Goal: Task Accomplishment & Management: Use online tool/utility

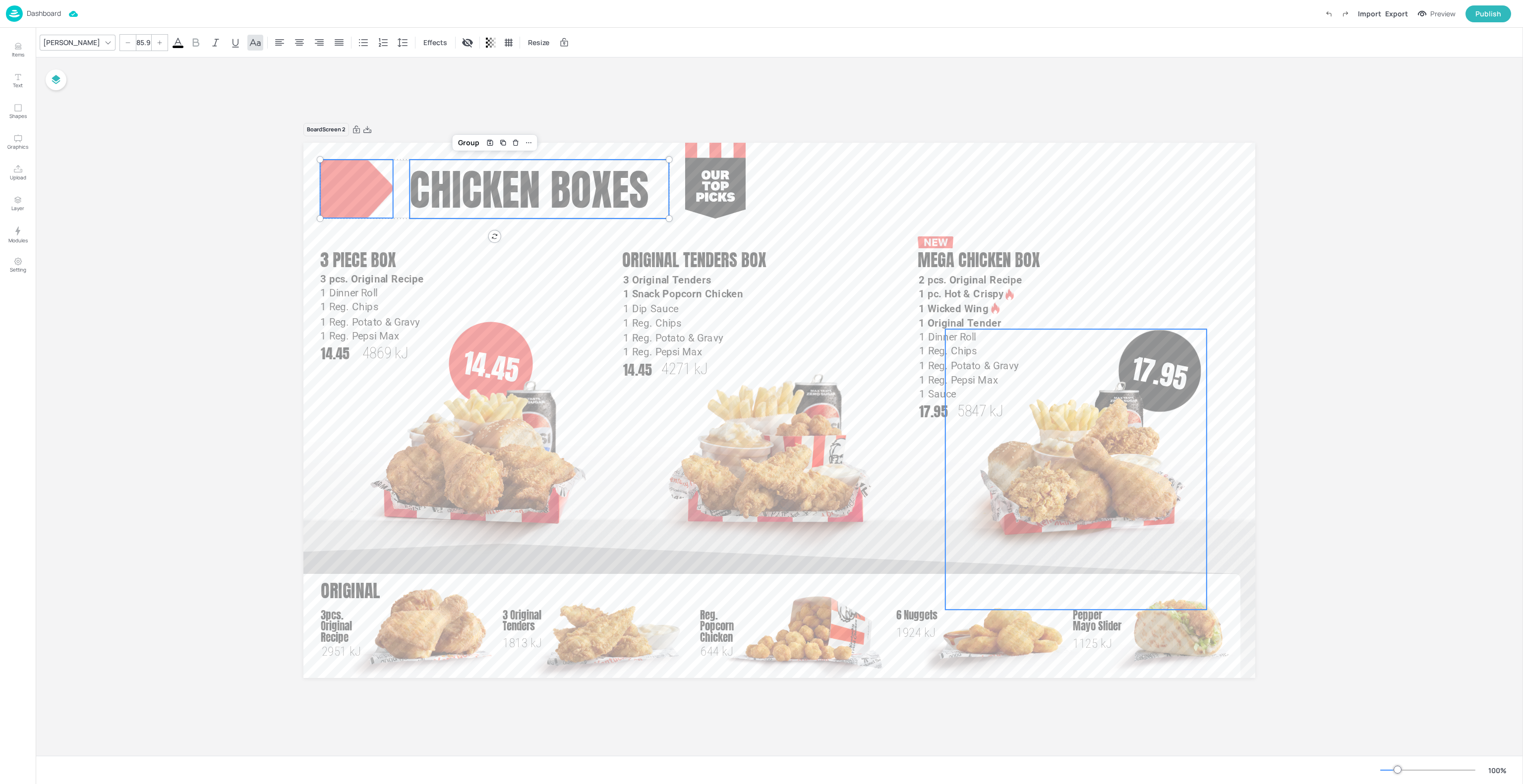
click at [1170, 350] on img at bounding box center [1076, 469] width 261 height 281
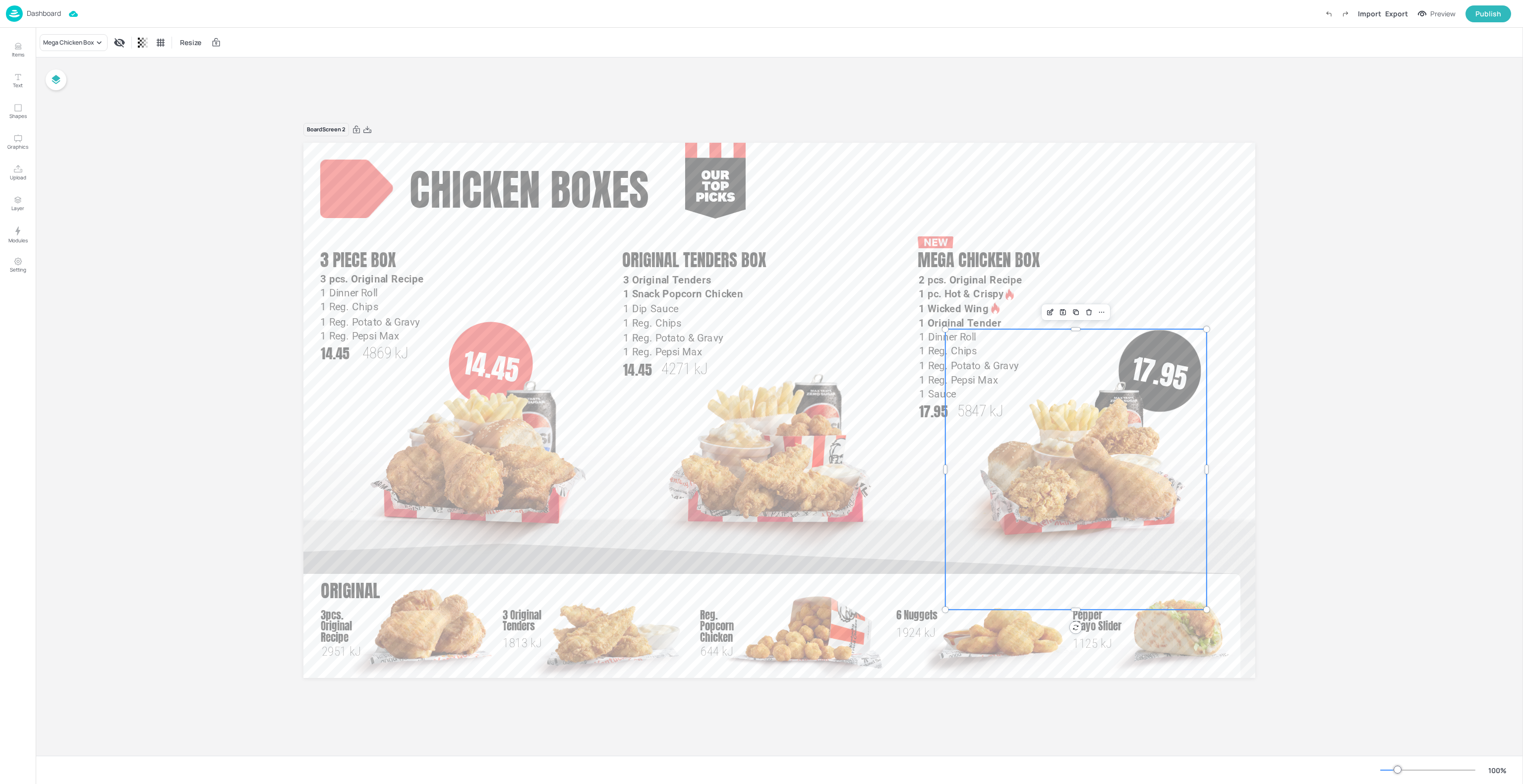
click at [1181, 344] on img at bounding box center [1076, 469] width 261 height 281
click at [1335, 528] on div "Send to Back" at bounding box center [1331, 530] width 43 height 11
click at [1183, 350] on div at bounding box center [1159, 371] width 83 height 83
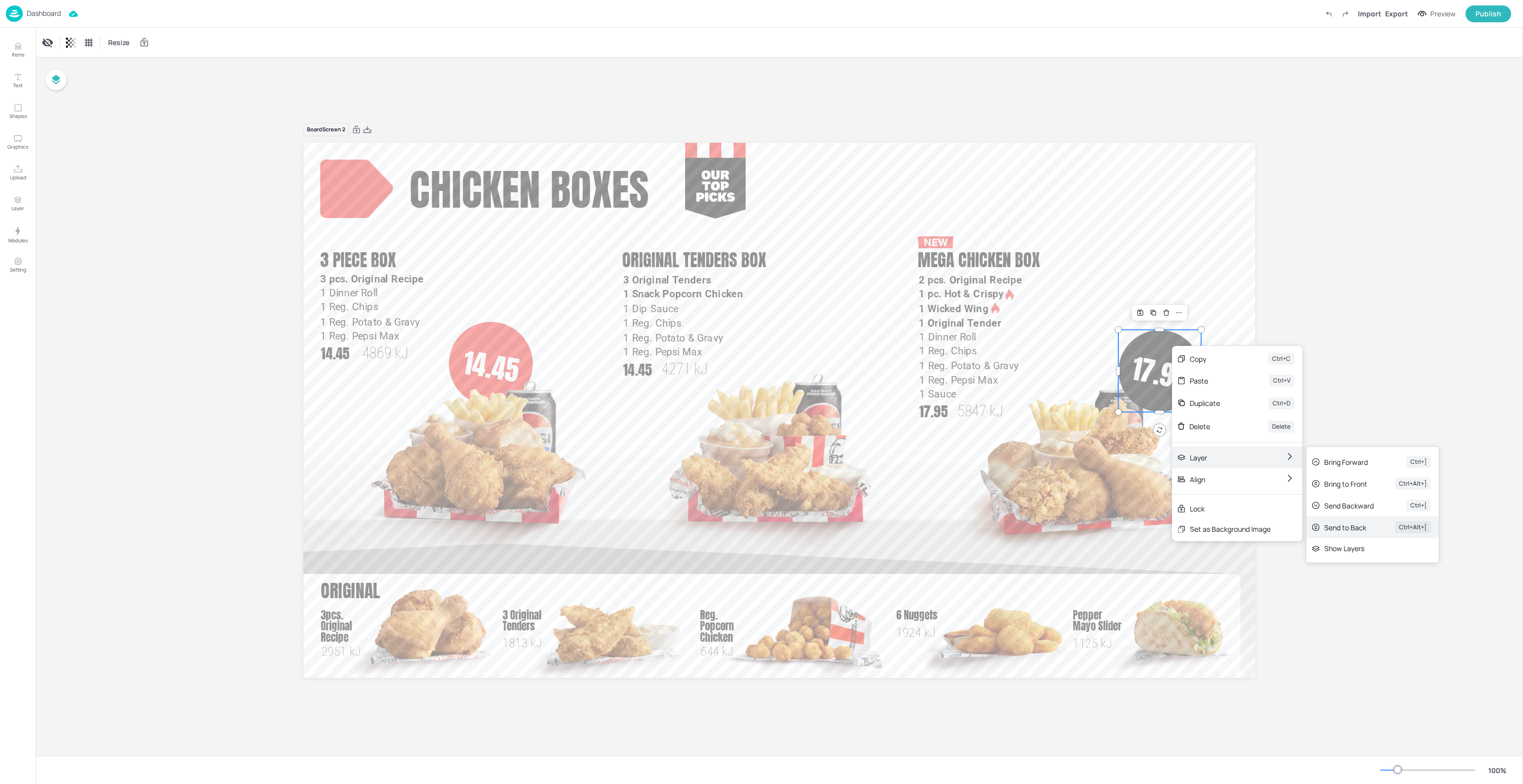
click at [1330, 522] on div "Send to Back" at bounding box center [1345, 528] width 43 height 11
click at [36, 14] on p "Dashboard" at bounding box center [44, 13] width 34 height 7
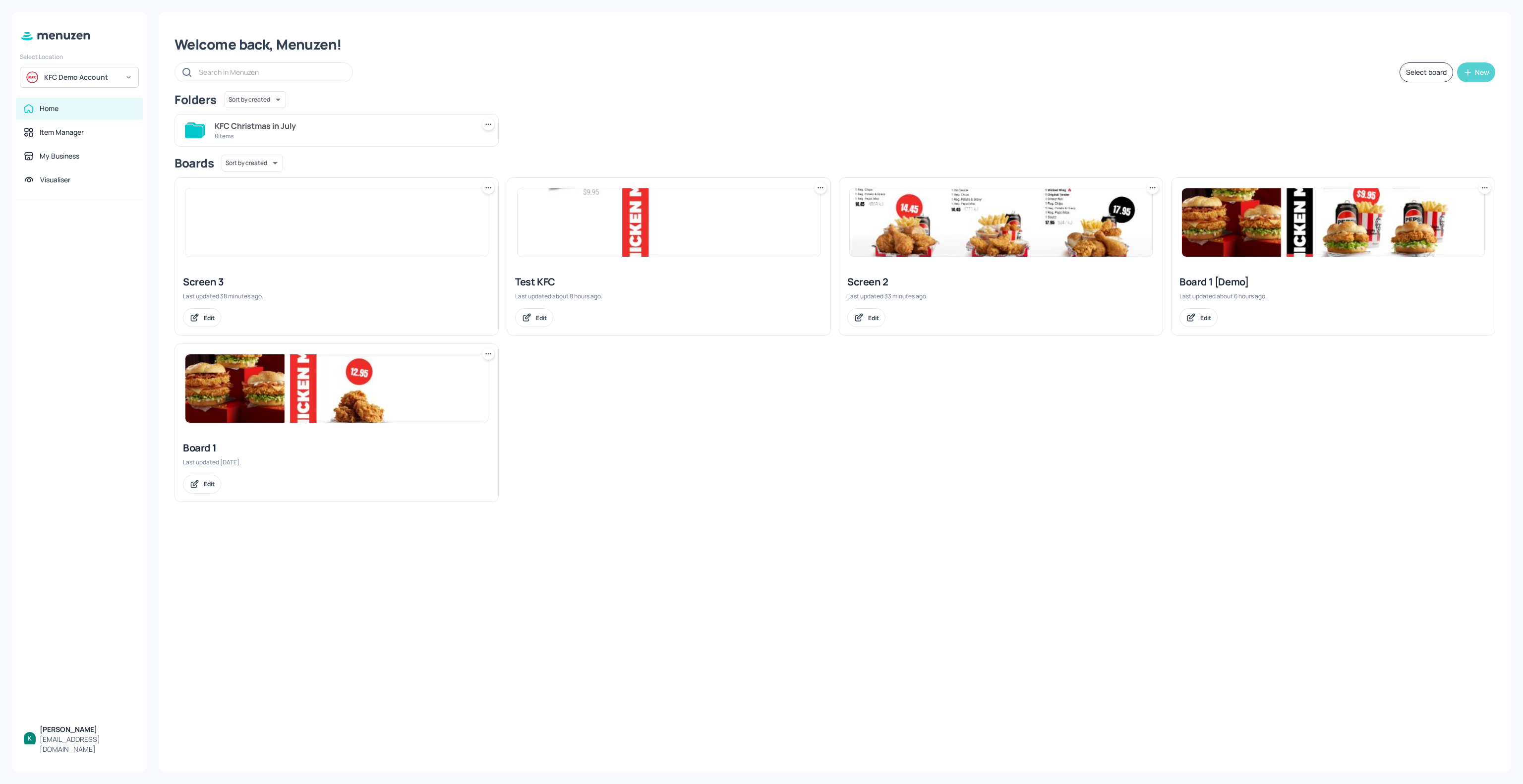
click at [1479, 76] on div "New" at bounding box center [1482, 72] width 15 height 7
click at [1442, 121] on div "Add new board" at bounding box center [1445, 119] width 99 height 22
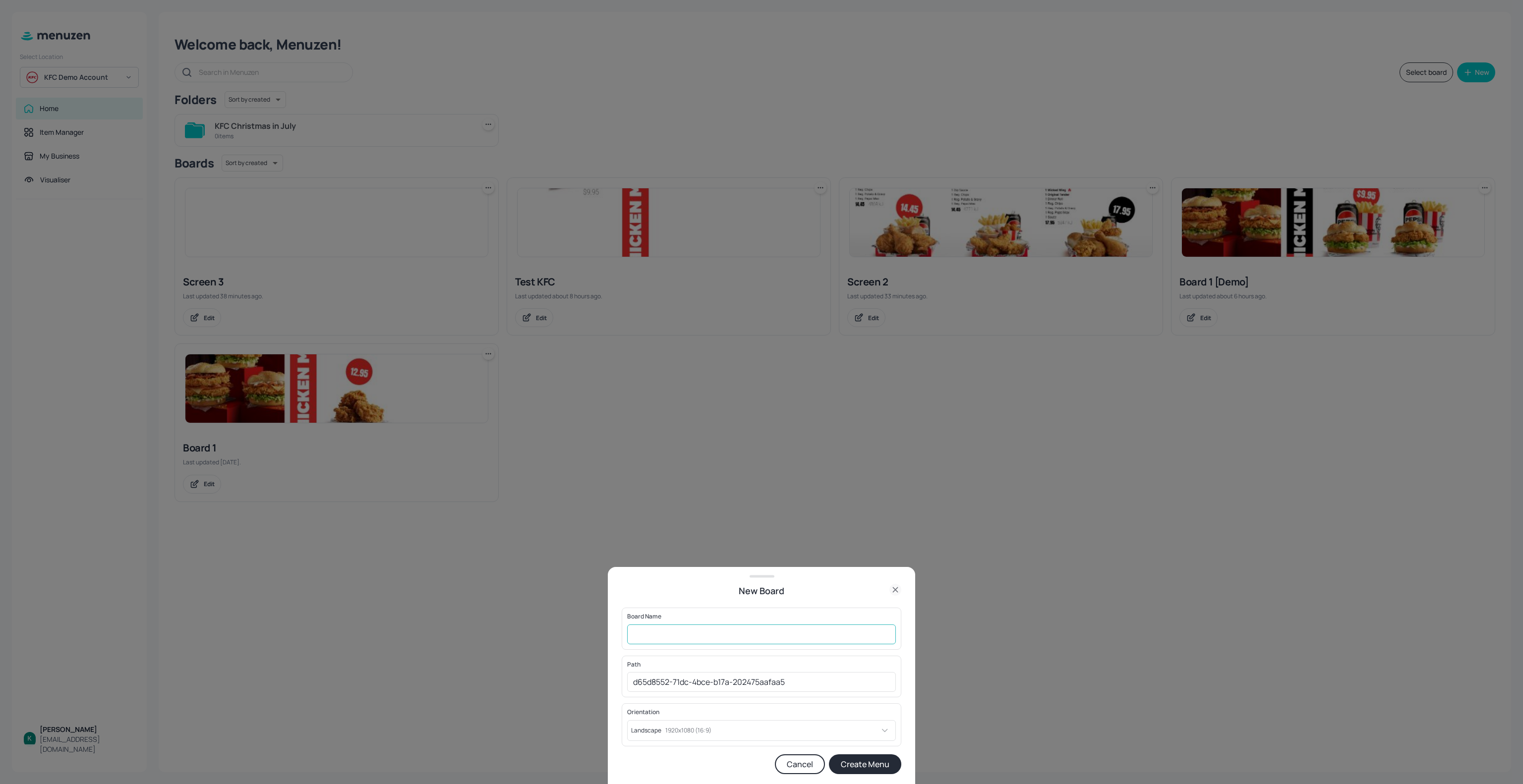
click at [733, 631] on input "text" at bounding box center [761, 634] width 269 height 20
type input "s"
type input "Screen 4"
click at [868, 767] on button "Create Menu" at bounding box center [865, 764] width 73 height 20
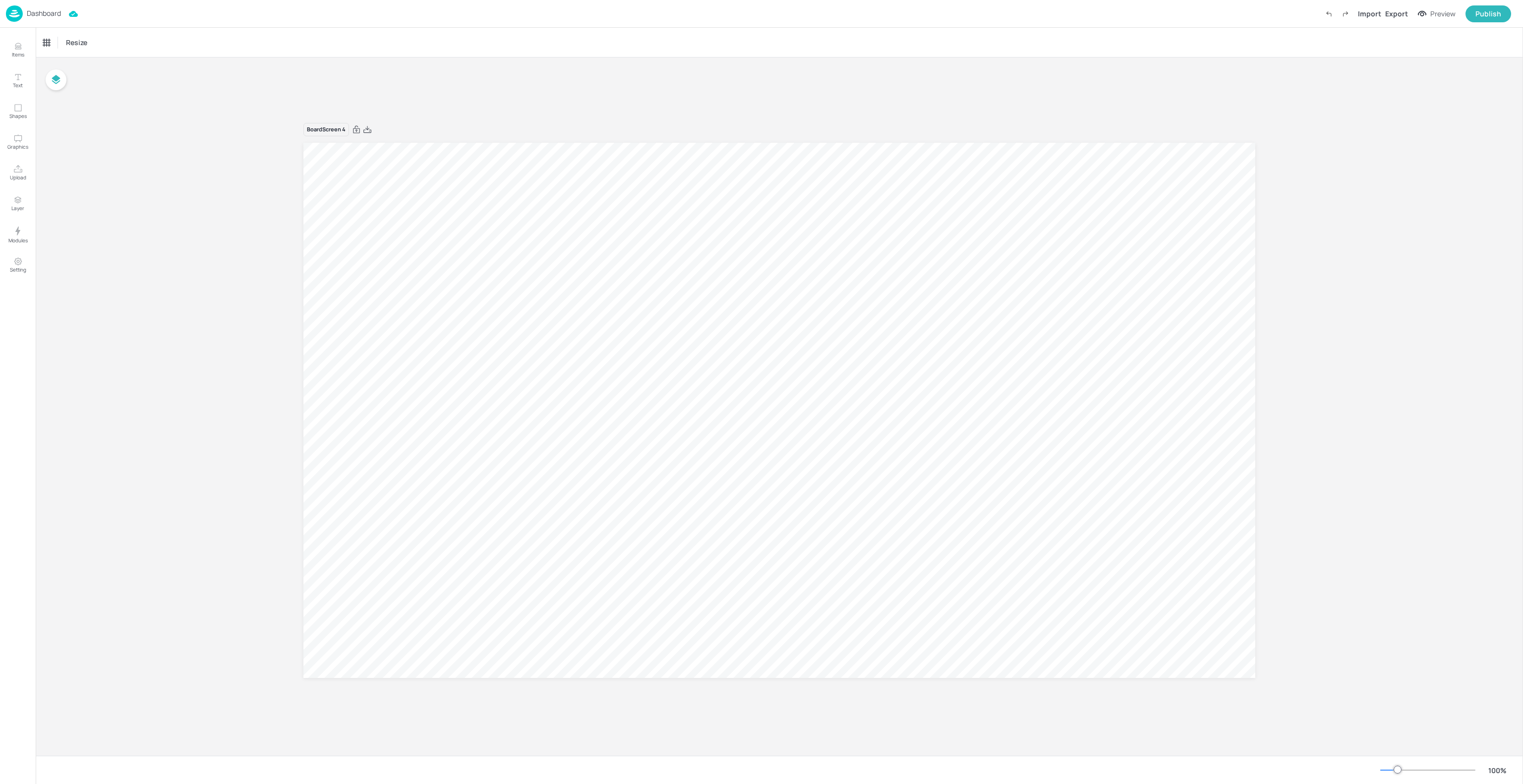
click at [1405, 402] on div "Board Screen 4" at bounding box center [779, 406] width 1487 height 698
click at [1522, 41] on div at bounding box center [1522, 406] width 1 height 756
click at [12, 174] on p "Upload" at bounding box center [18, 177] width 17 height 7
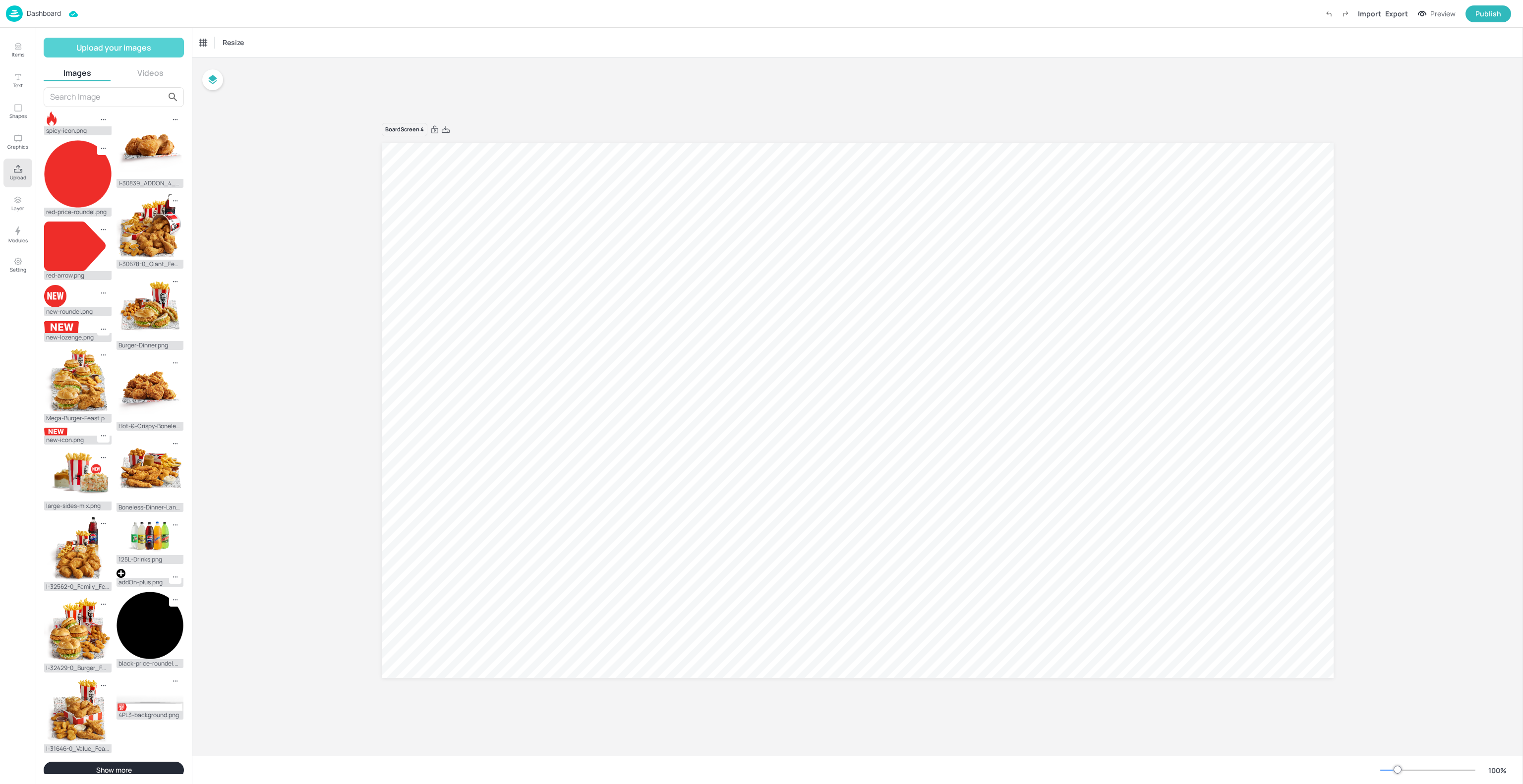
click at [129, 50] on button "Upload your images" at bounding box center [114, 48] width 140 height 20
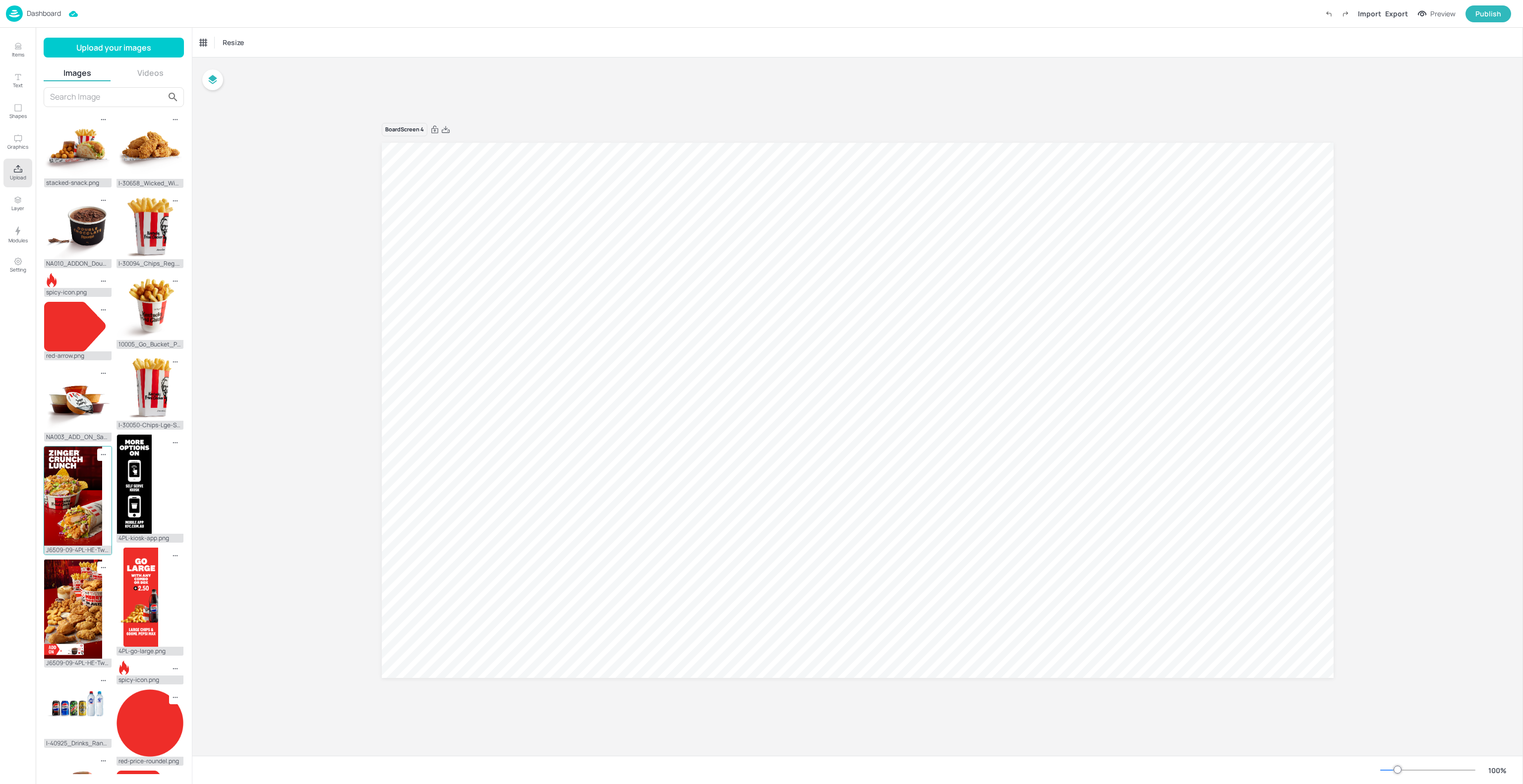
click at [73, 509] on img at bounding box center [73, 496] width 58 height 99
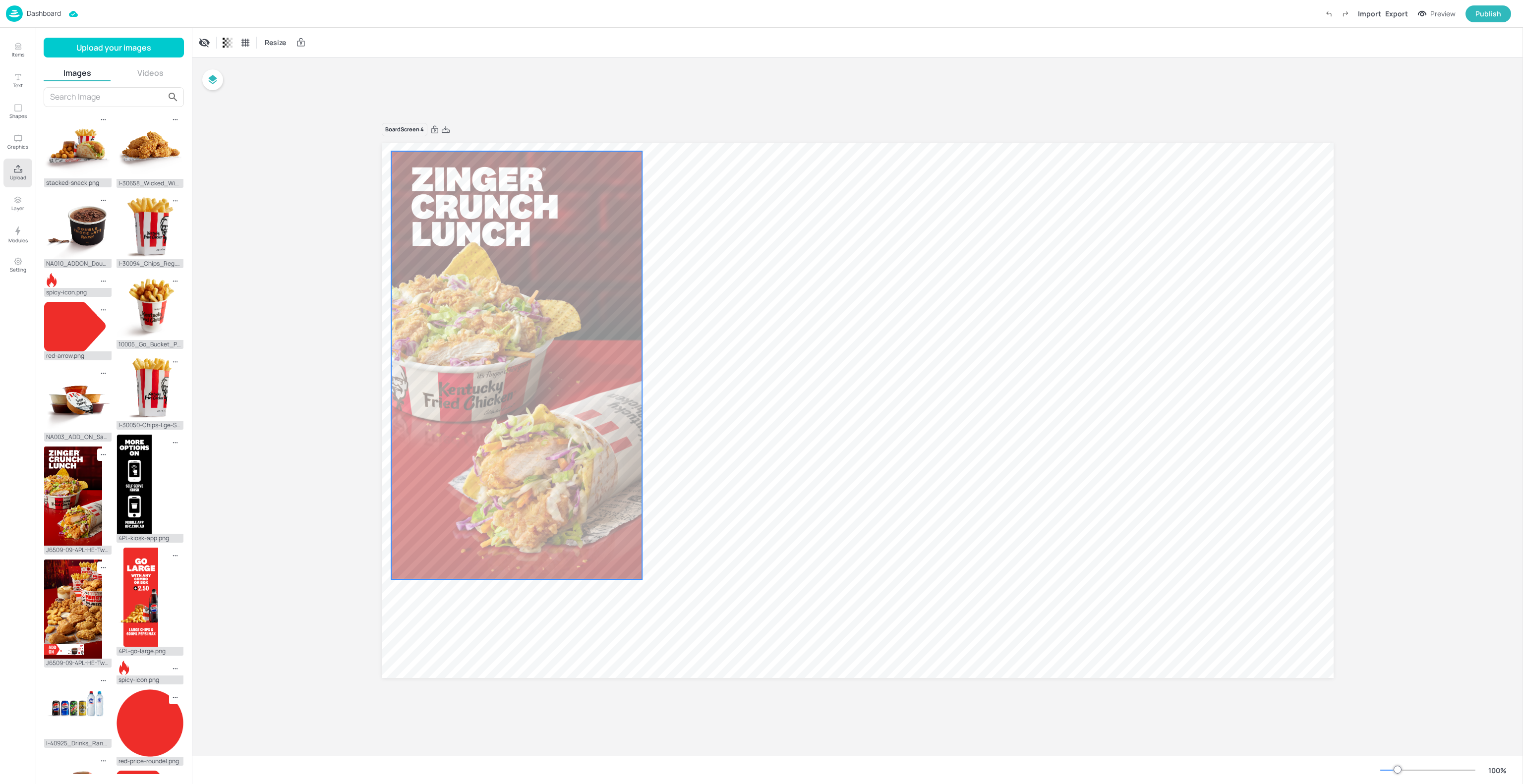
drag, startPoint x: 835, startPoint y: 326, endPoint x: 490, endPoint y: 282, distance: 347.8
click at [492, 281] on div at bounding box center [517, 365] width 251 height 428
click at [539, 242] on div at bounding box center [515, 365] width 251 height 428
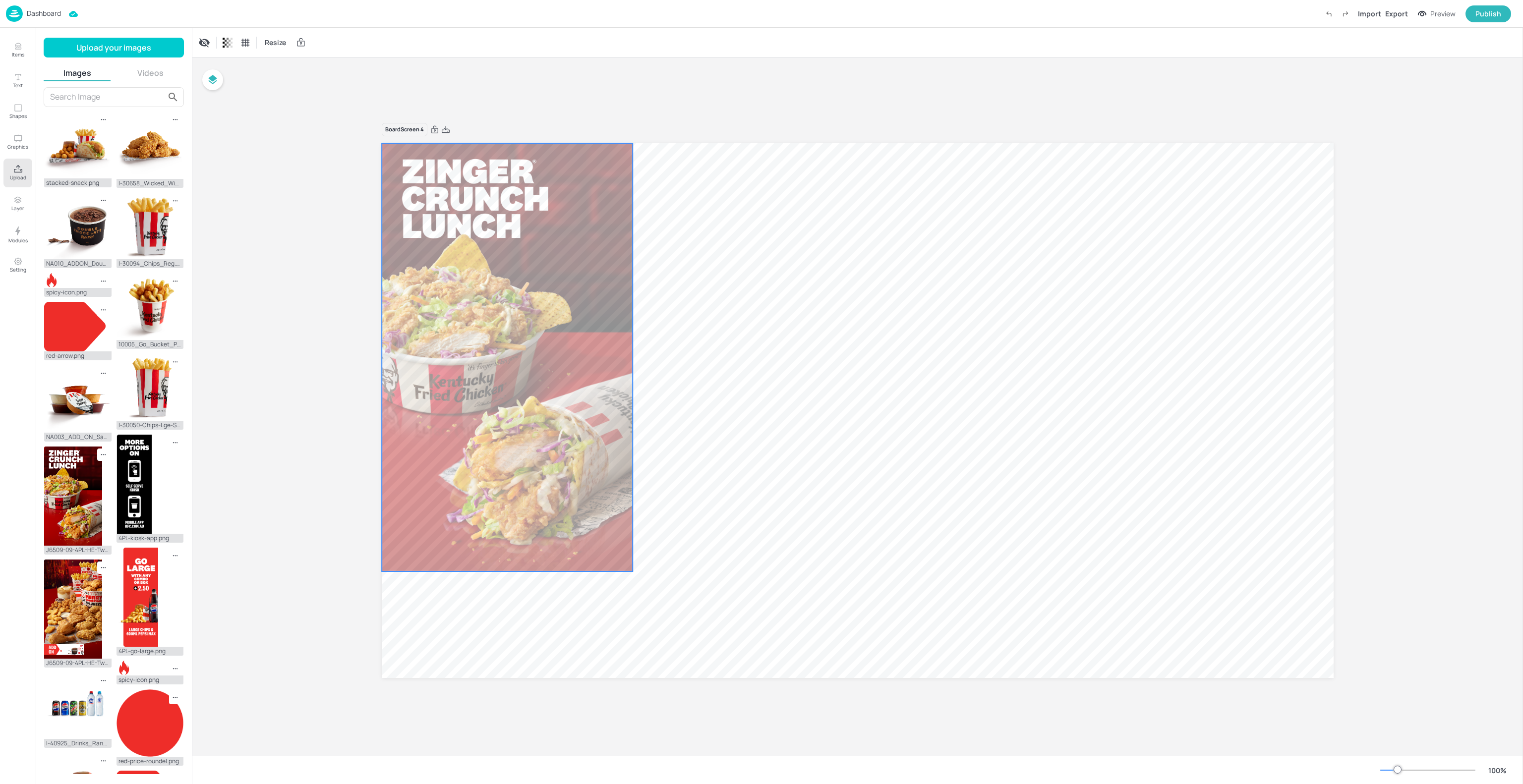
drag, startPoint x: 529, startPoint y: 254, endPoint x: 521, endPoint y: 246, distance: 11.3
click at [521, 246] on div at bounding box center [507, 357] width 251 height 428
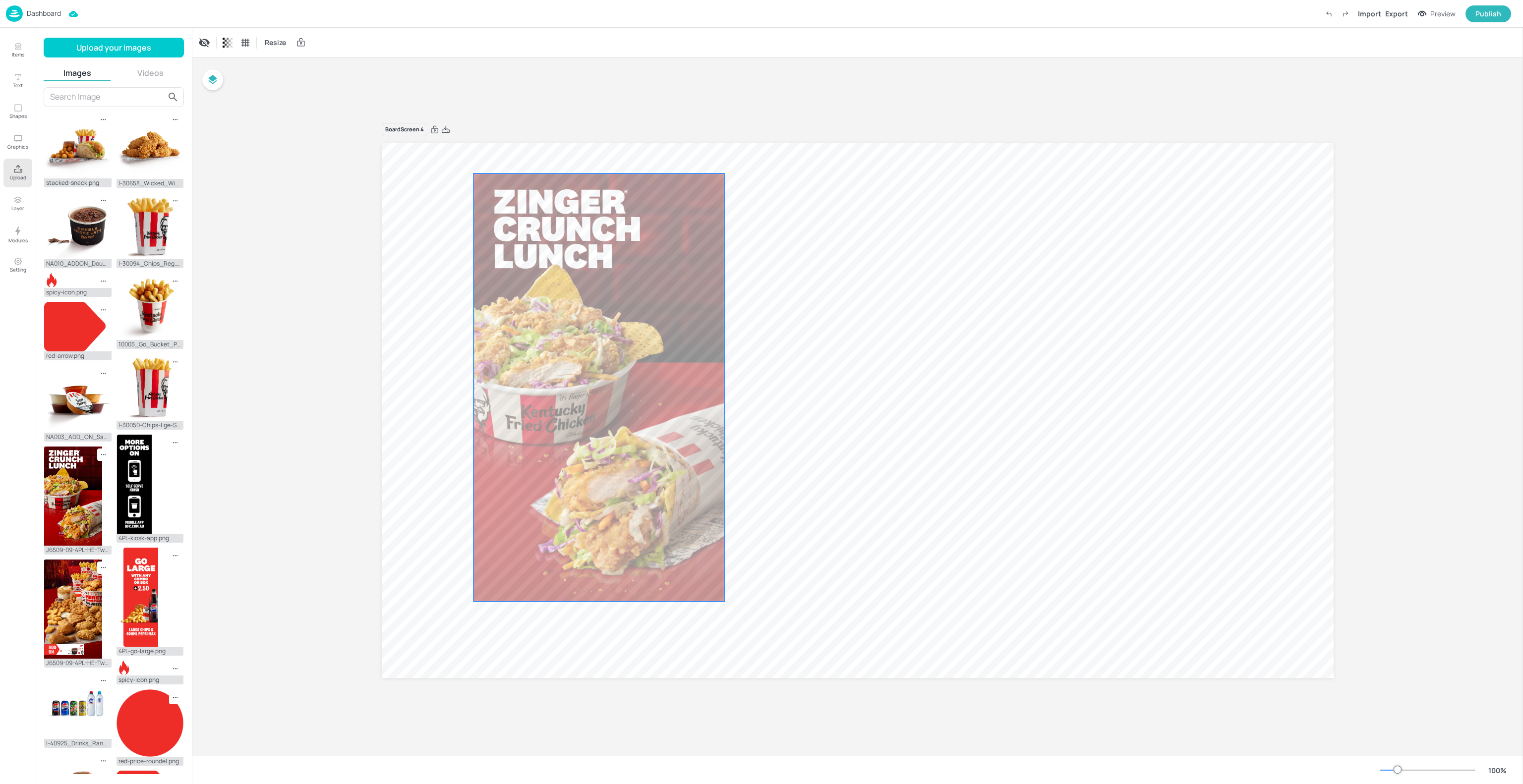
drag, startPoint x: 523, startPoint y: 253, endPoint x: 615, endPoint y: 283, distance: 96.8
click at [615, 283] on div at bounding box center [599, 388] width 251 height 428
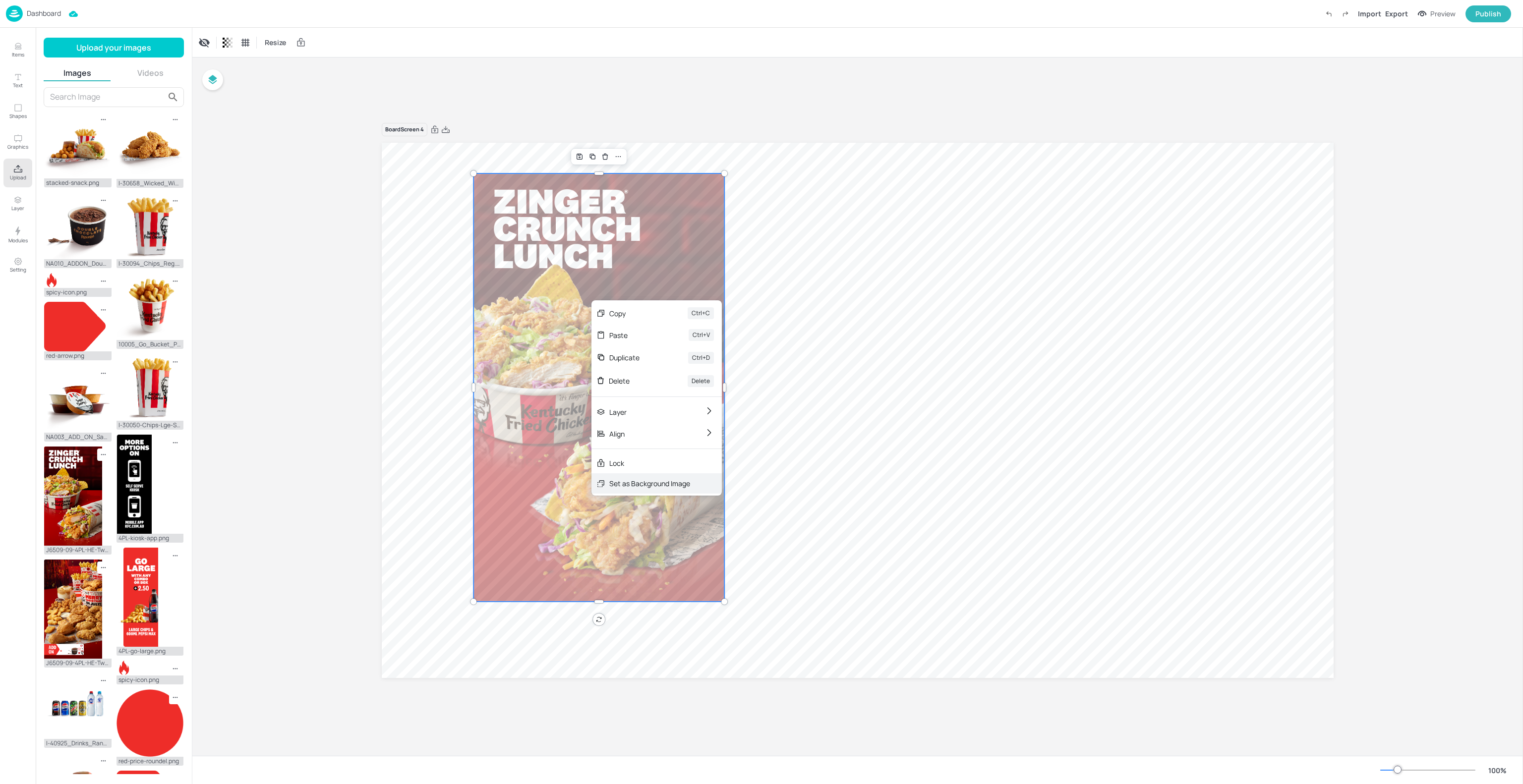
drag, startPoint x: 650, startPoint y: 472, endPoint x: 650, endPoint y: 487, distance: 15.0
click at [650, 487] on div "Copy Ctrl+C Paste Ctrl+V Duplicate Ctrl+D Delete Delete Layer Align Lock Set as…" at bounding box center [656, 398] width 130 height 192
click at [650, 487] on div "Set as Background Image" at bounding box center [650, 483] width 81 height 11
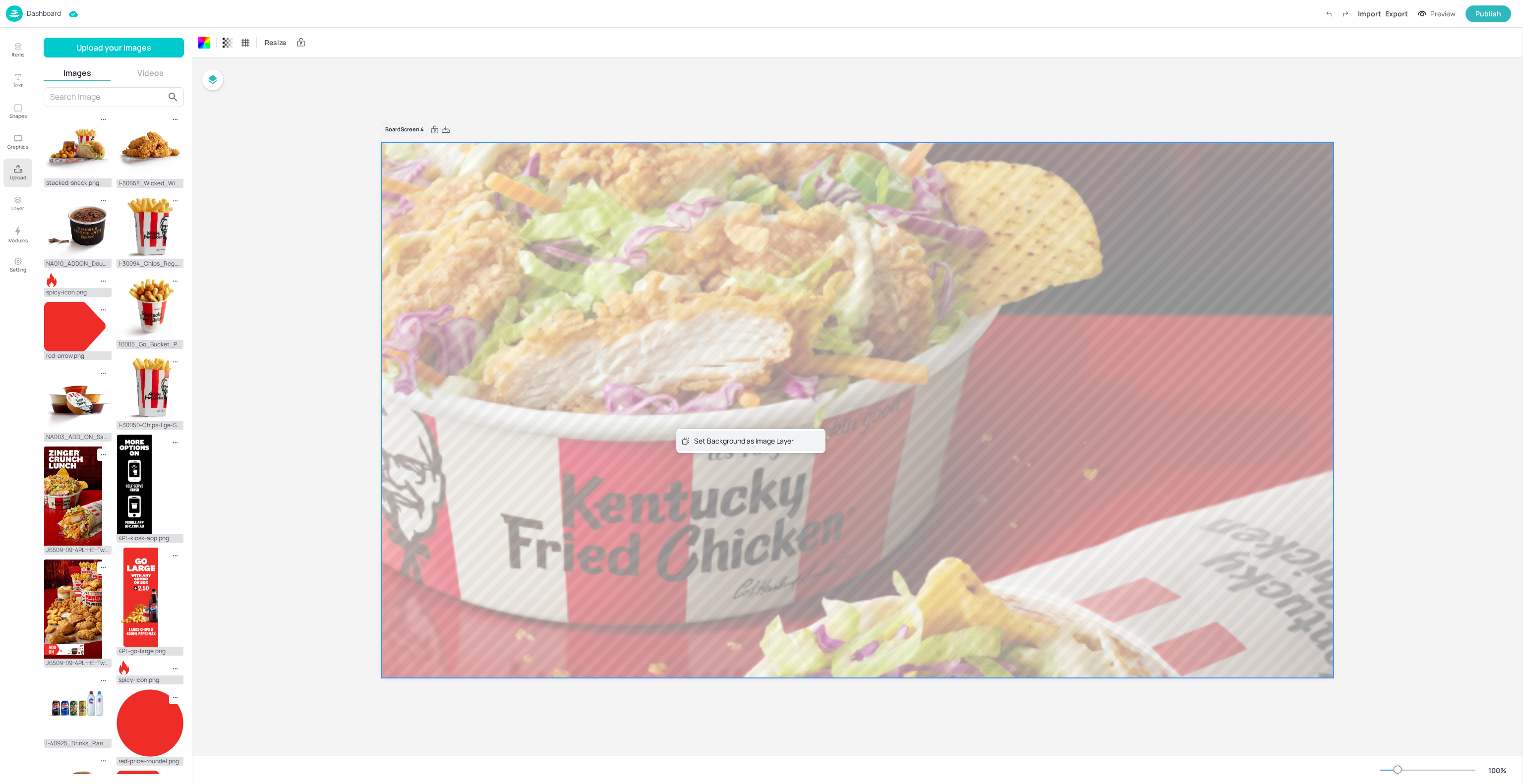
click at [690, 437] on div "Set Background as Image Layer" at bounding box center [751, 441] width 149 height 20
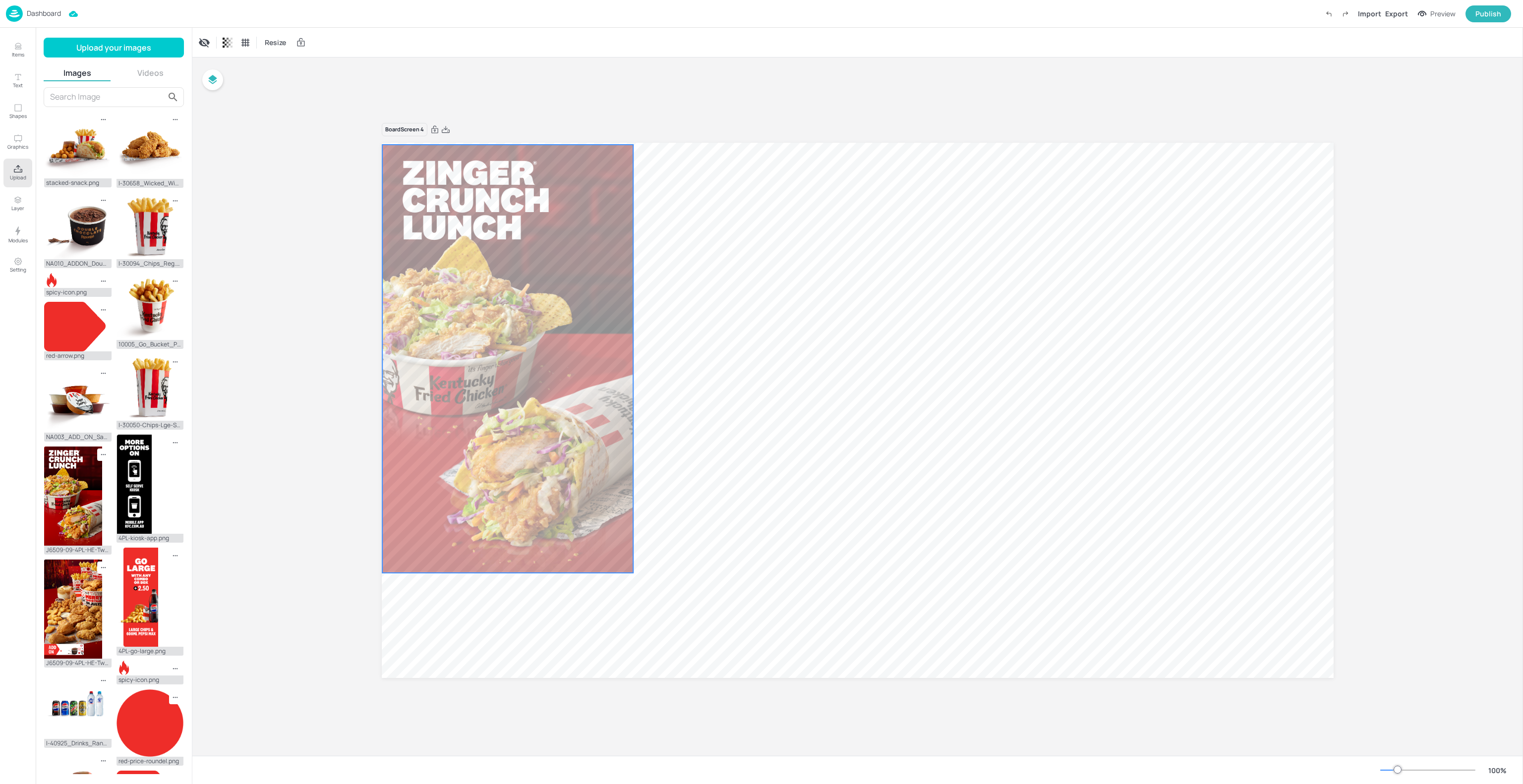
drag, startPoint x: 793, startPoint y: 404, endPoint x: 443, endPoint y: 352, distance: 353.8
click at [443, 352] on div at bounding box center [507, 359] width 251 height 428
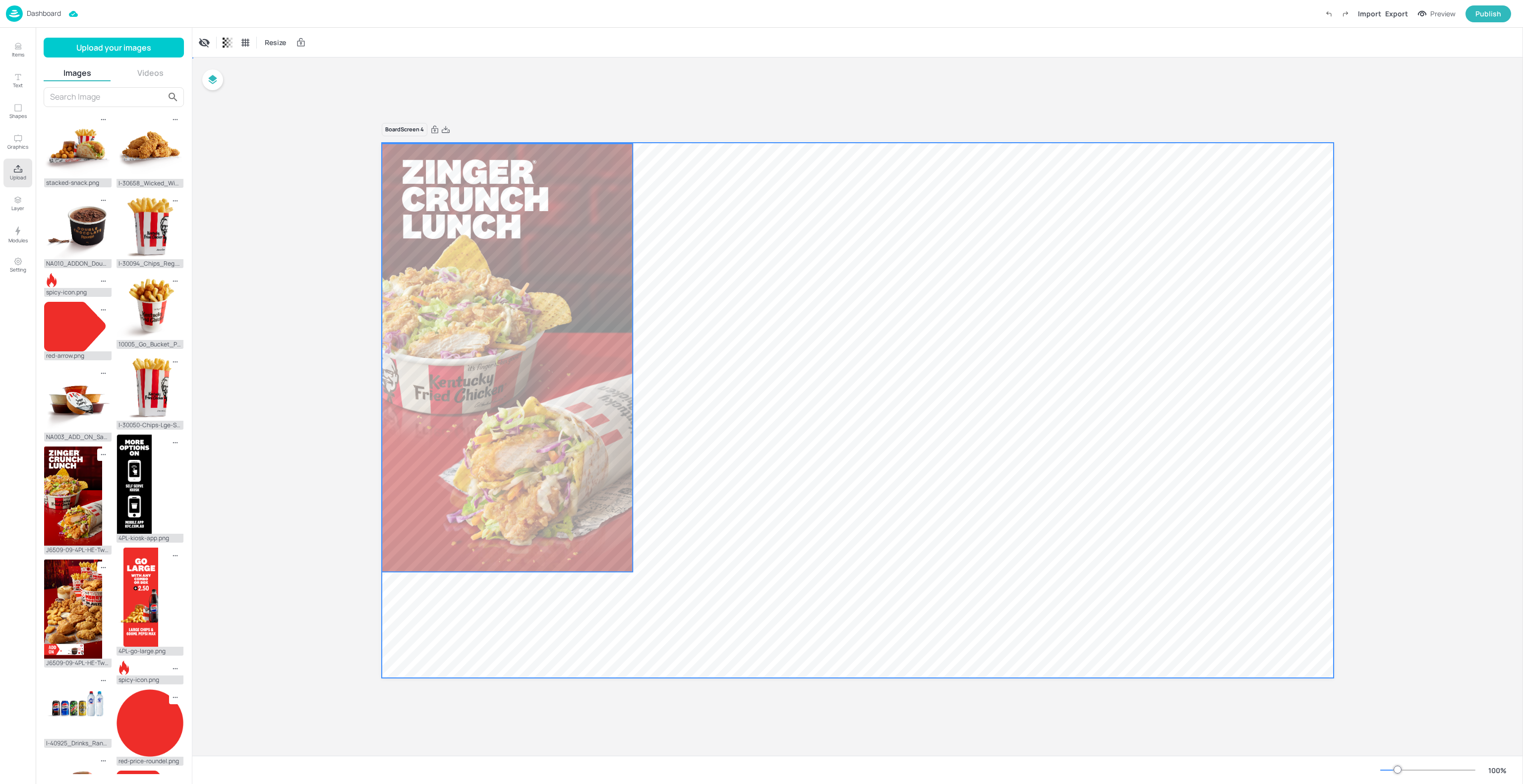
click at [723, 540] on div at bounding box center [858, 410] width 951 height 535
click at [578, 503] on div at bounding box center [507, 358] width 251 height 428
drag, startPoint x: 721, startPoint y: 572, endPoint x: 691, endPoint y: 620, distance: 56.6
click at [691, 620] on div at bounding box center [858, 410] width 951 height 535
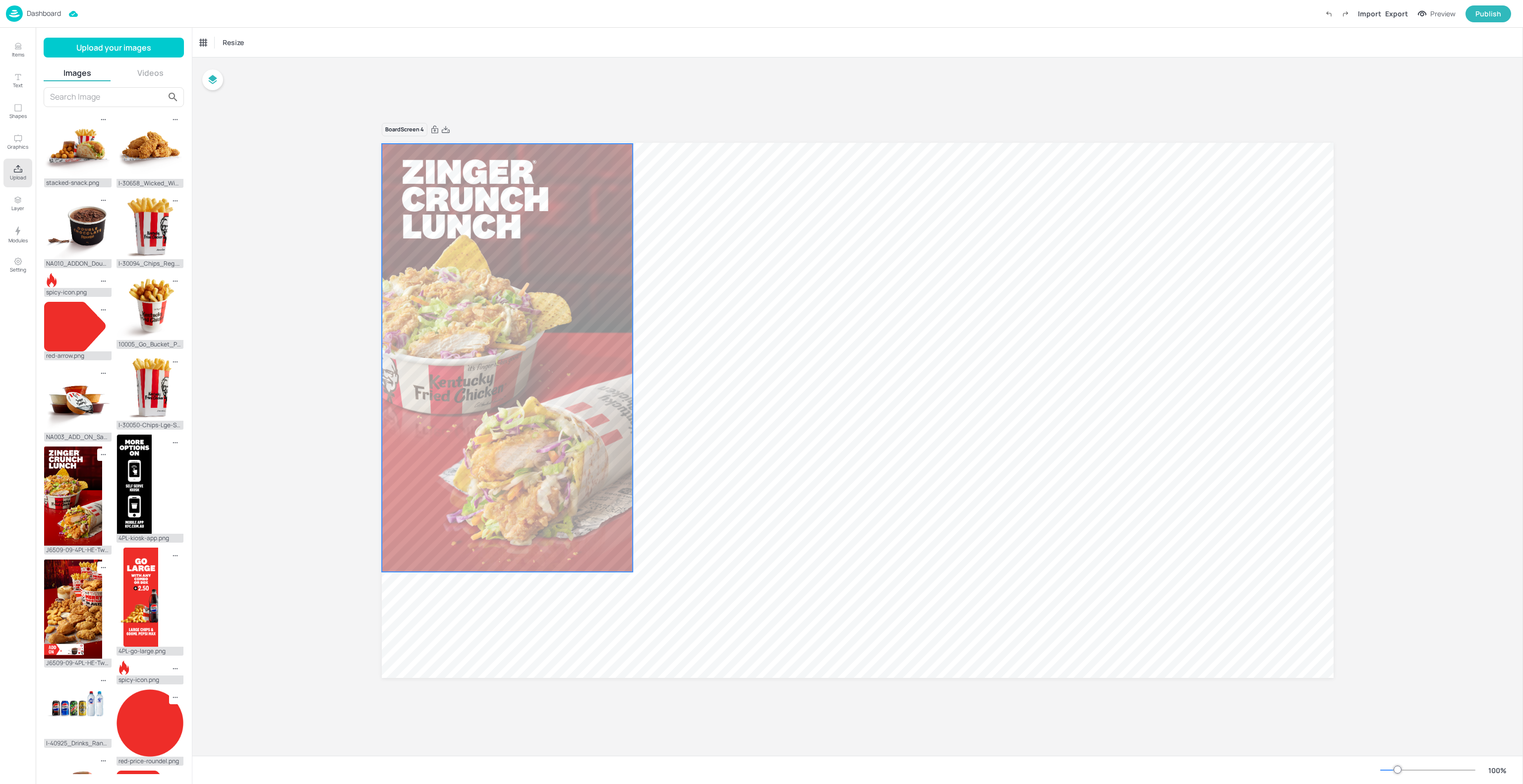
drag, startPoint x: 591, startPoint y: 522, endPoint x: 609, endPoint y: 540, distance: 25.5
click at [591, 524] on div at bounding box center [507, 358] width 251 height 428
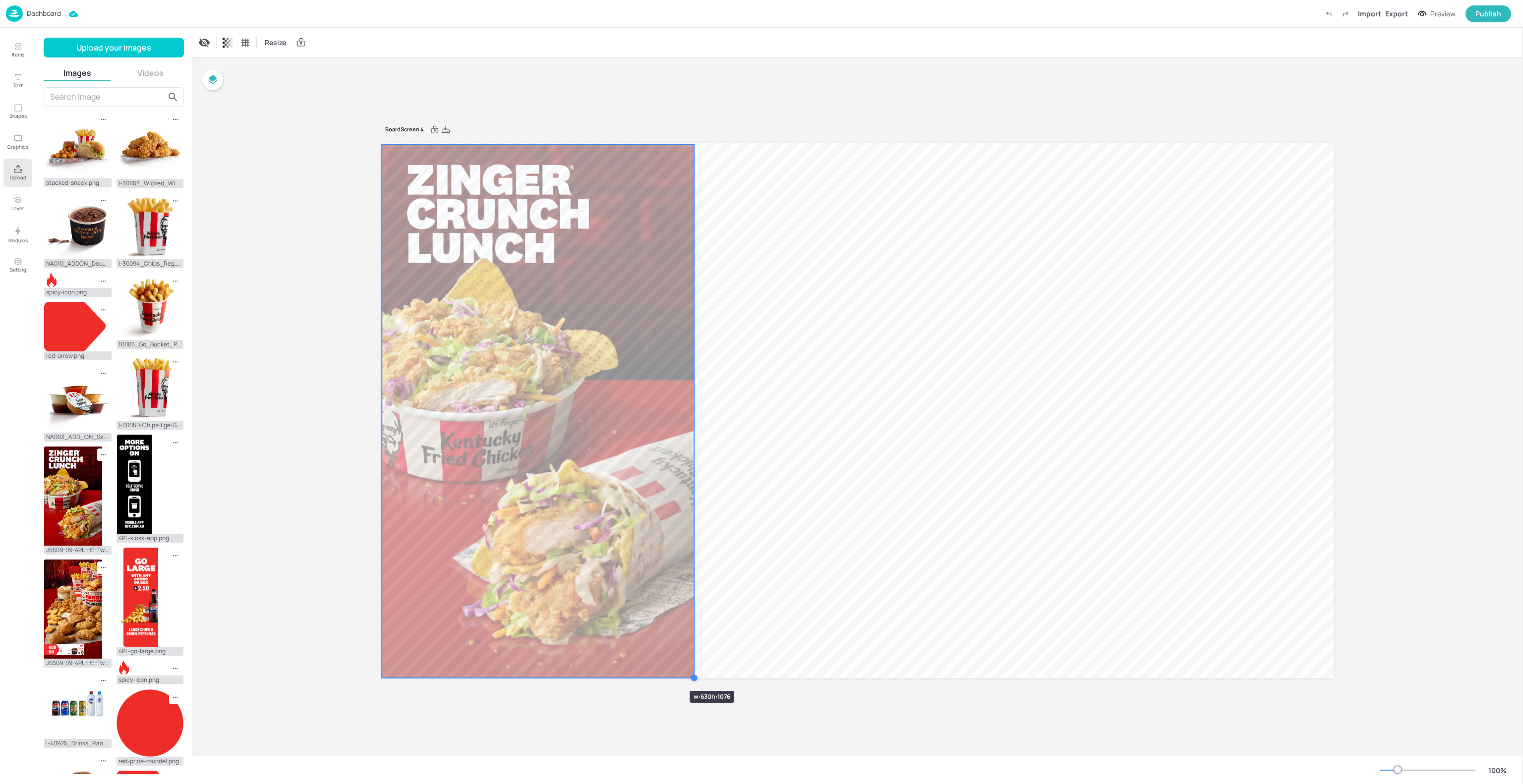
drag, startPoint x: 628, startPoint y: 568, endPoint x: 659, endPoint y: 673, distance: 109.5
click at [659, 673] on div at bounding box center [858, 410] width 951 height 535
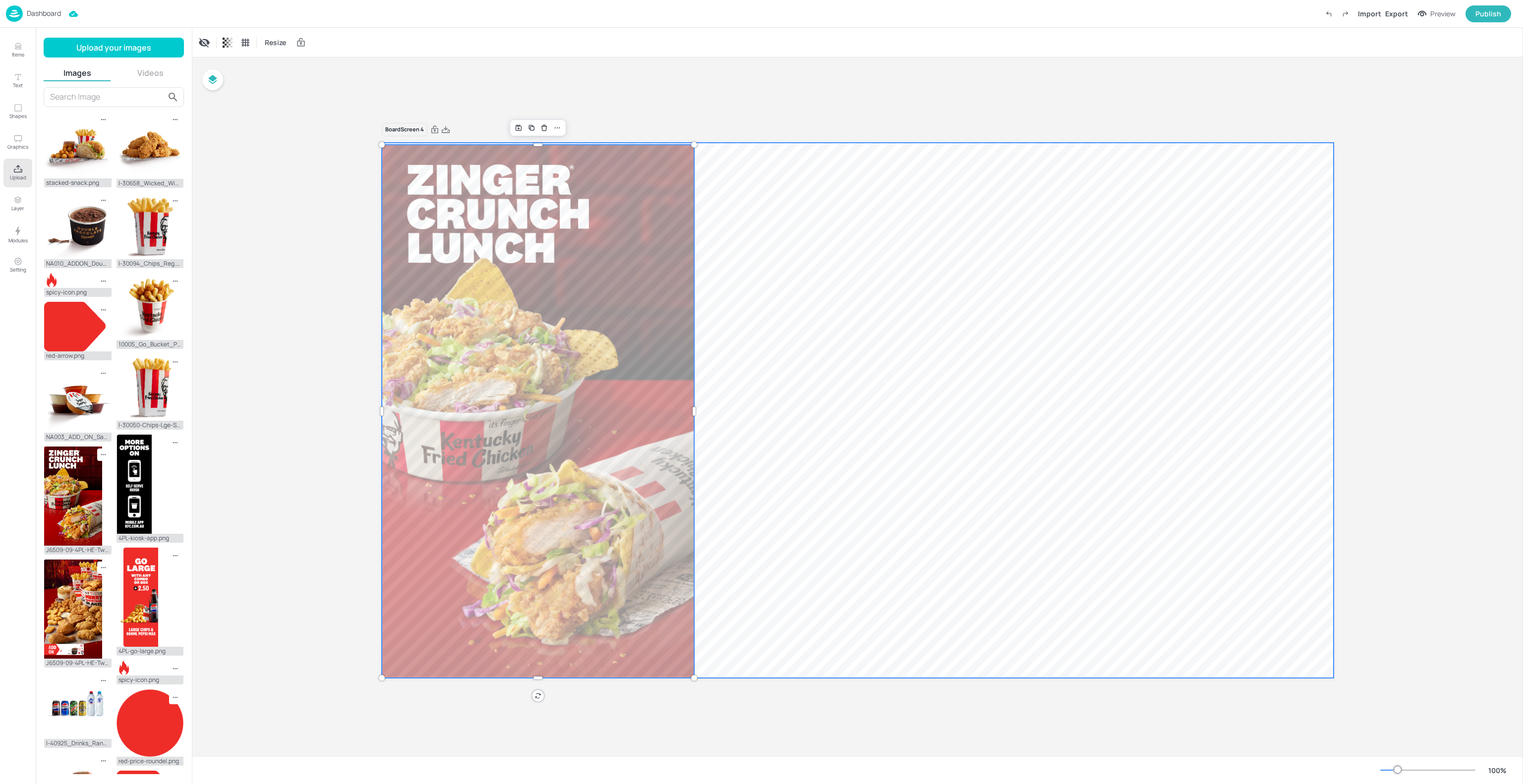
click at [872, 538] on div at bounding box center [858, 410] width 951 height 535
drag, startPoint x: 680, startPoint y: 419, endPoint x: 680, endPoint y: 394, distance: 25.0
click at [679, 419] on div at bounding box center [538, 411] width 313 height 533
drag, startPoint x: 665, startPoint y: 352, endPoint x: 769, endPoint y: 355, distance: 104.0
click at [680, 354] on div at bounding box center [537, 410] width 313 height 533
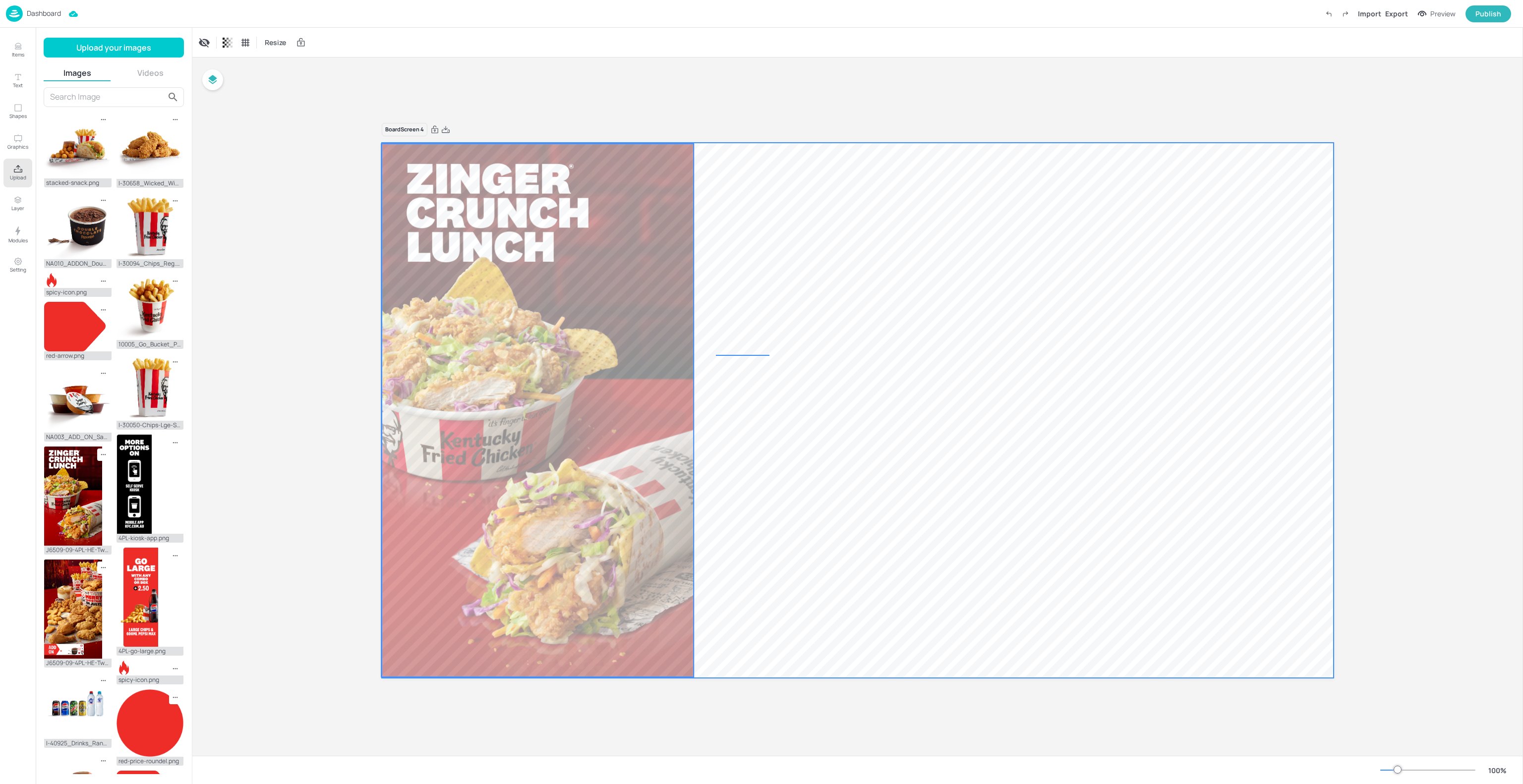
click at [769, 355] on div at bounding box center [858, 410] width 951 height 535
drag, startPoint x: 615, startPoint y: 285, endPoint x: 628, endPoint y: 234, distance: 52.6
click at [615, 281] on div at bounding box center [537, 410] width 313 height 533
